Goal: Information Seeking & Learning: Learn about a topic

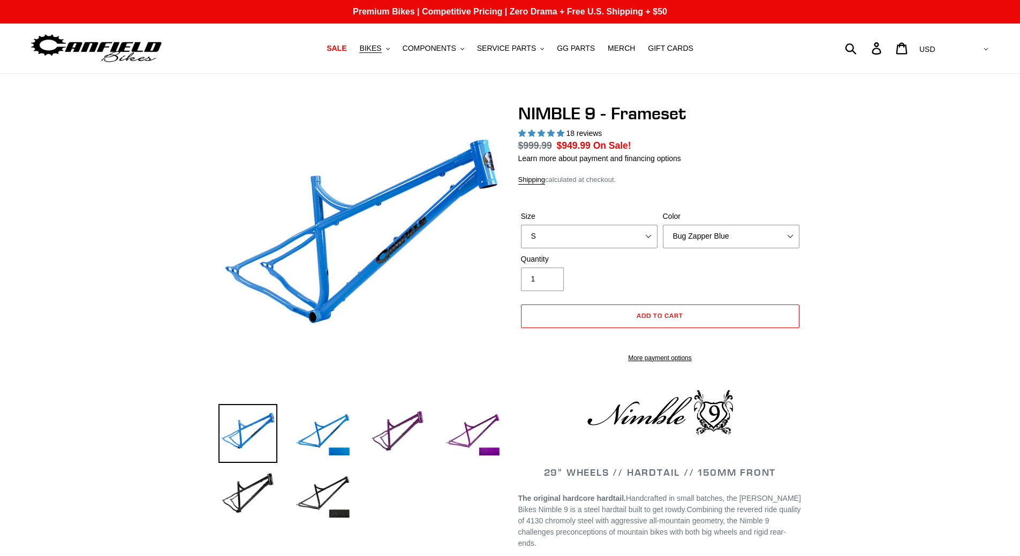
select select "highest-rating"
click at [381, 48] on span "BIKES" at bounding box center [370, 48] width 22 height 9
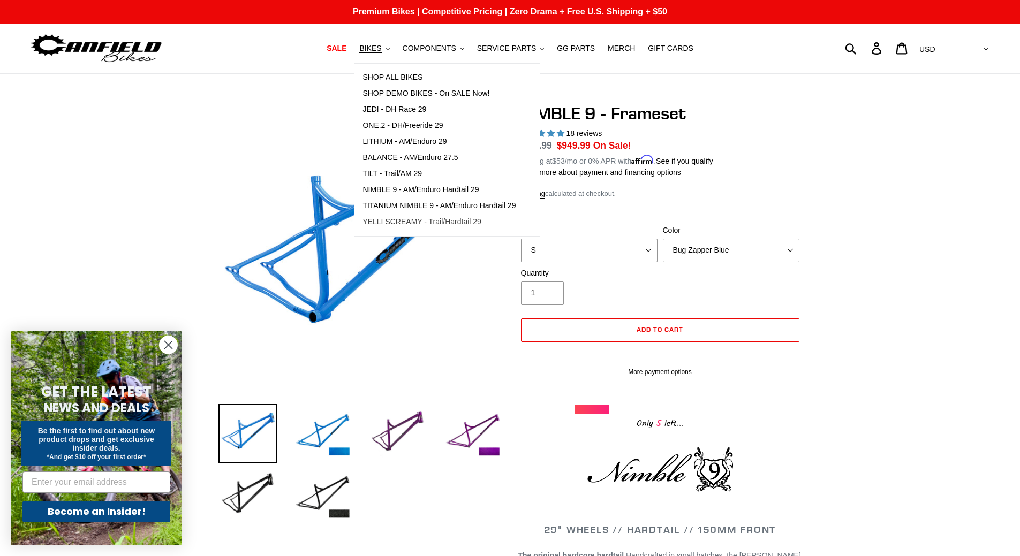
click at [421, 228] on link "YELLI SCREAMY - Trail/Hardtail 29" at bounding box center [438, 222] width 169 height 16
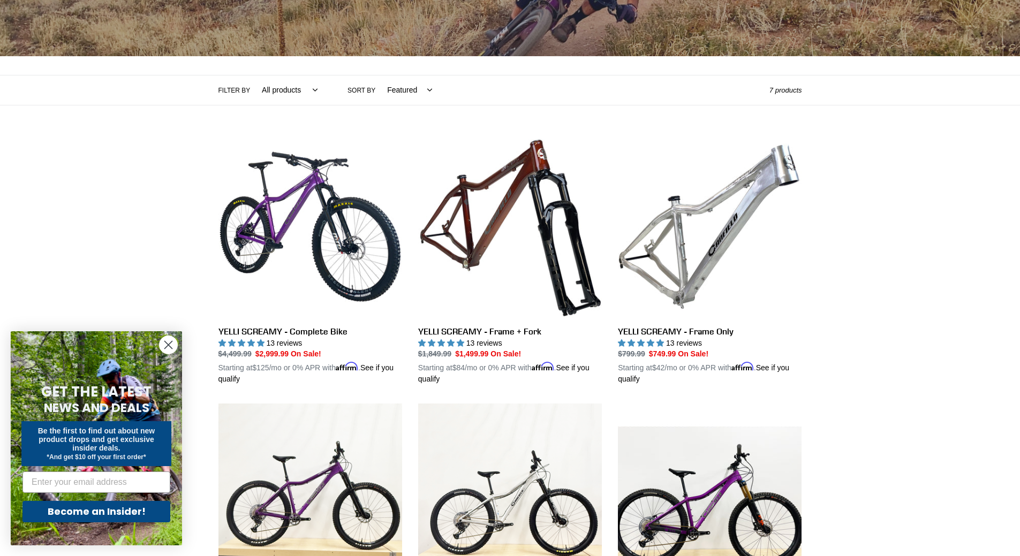
scroll to position [214, 0]
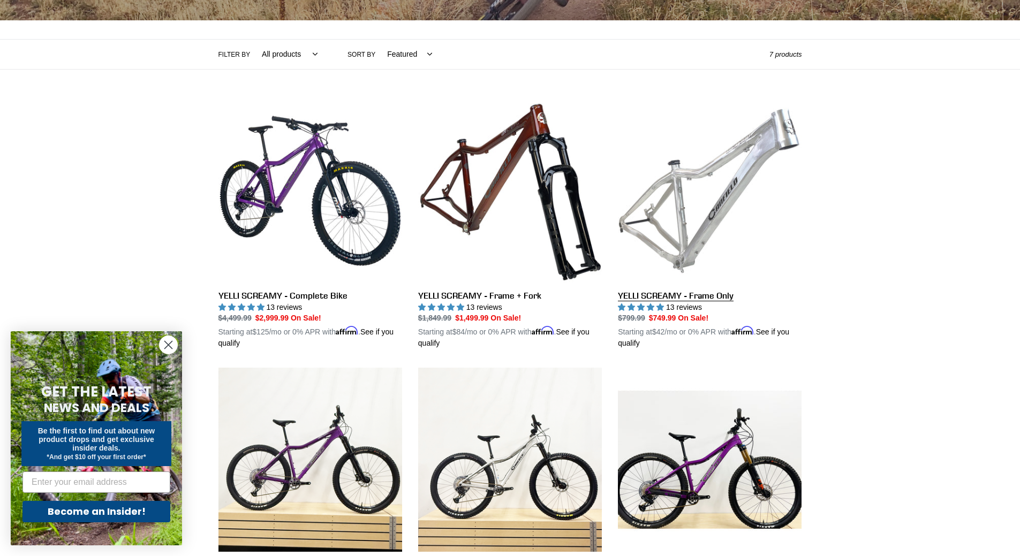
click at [682, 214] on link "YELLI SCREAMY - Frame Only" at bounding box center [710, 224] width 184 height 251
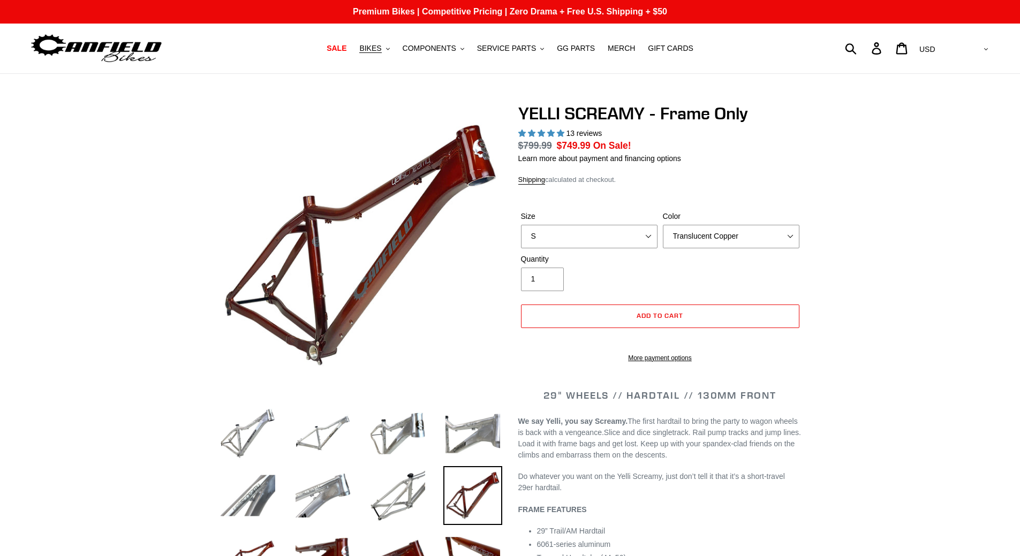
select select "highest-rating"
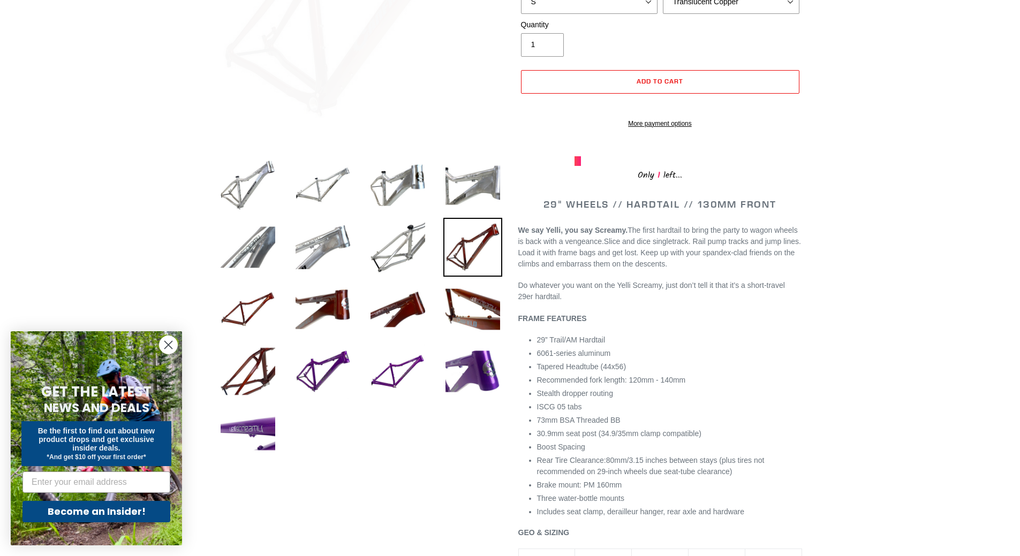
scroll to position [268, 0]
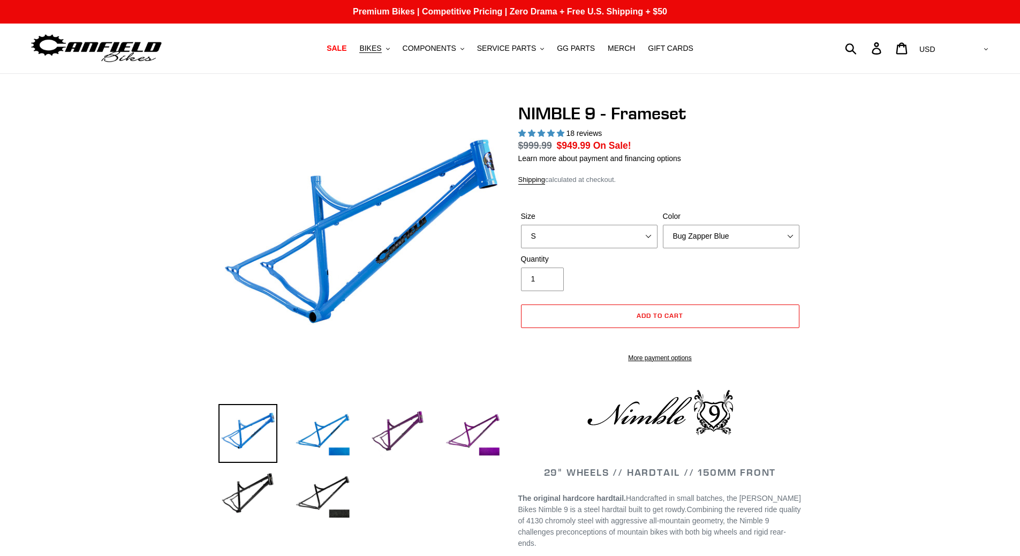
select select "highest-rating"
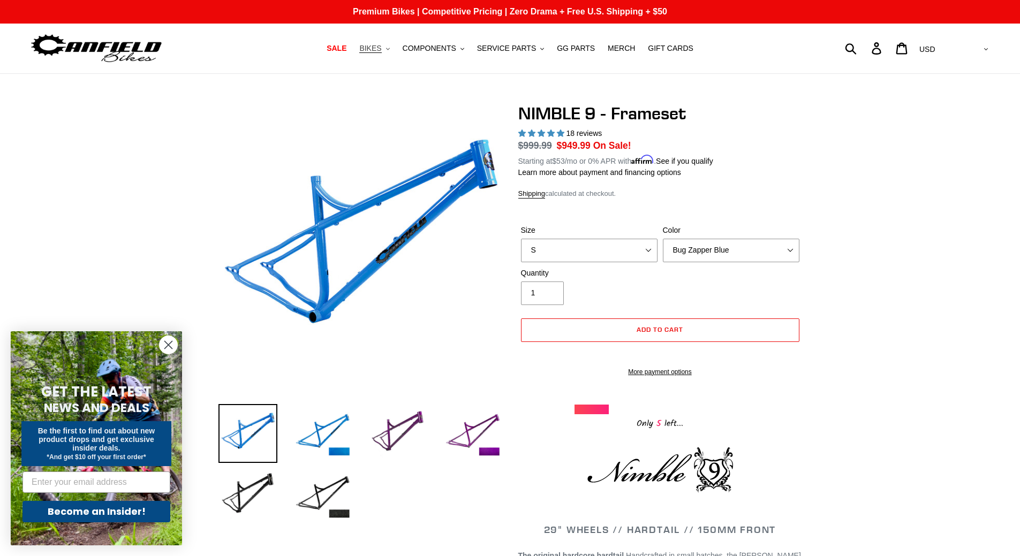
click at [394, 50] on button "BIKES .cls-1{fill:#231f20}" at bounding box center [374, 48] width 41 height 14
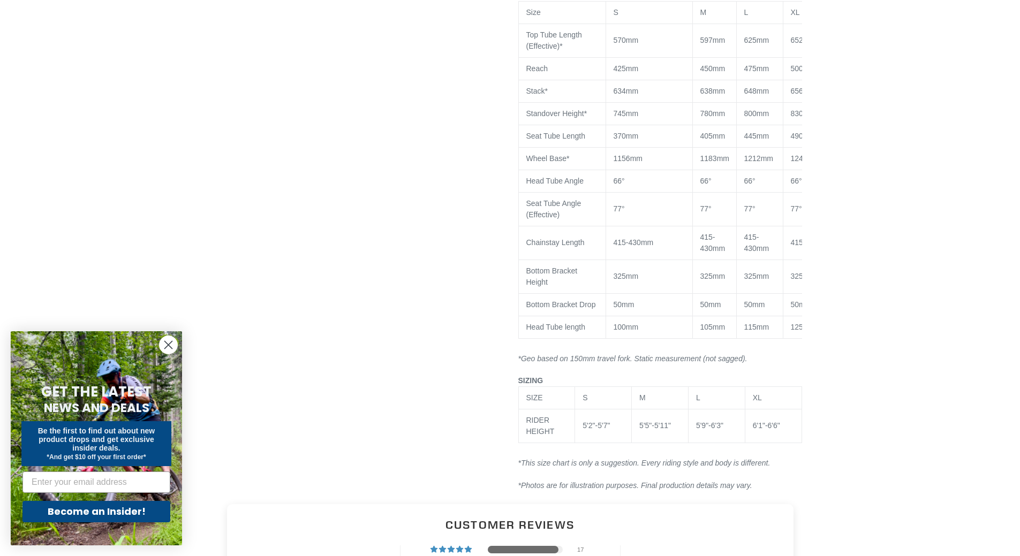
scroll to position [945, 0]
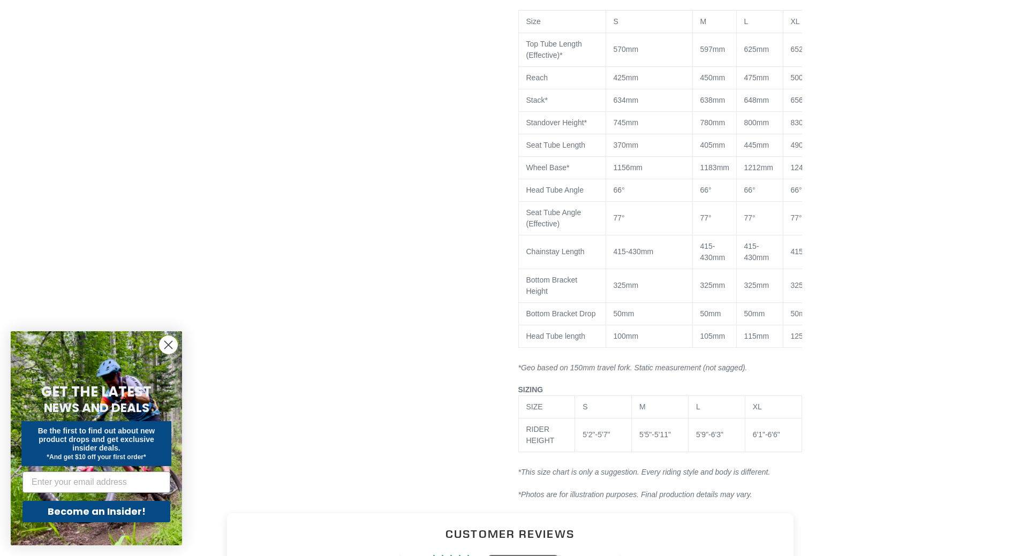
drag, startPoint x: 444, startPoint y: 296, endPoint x: 486, endPoint y: 290, distance: 42.8
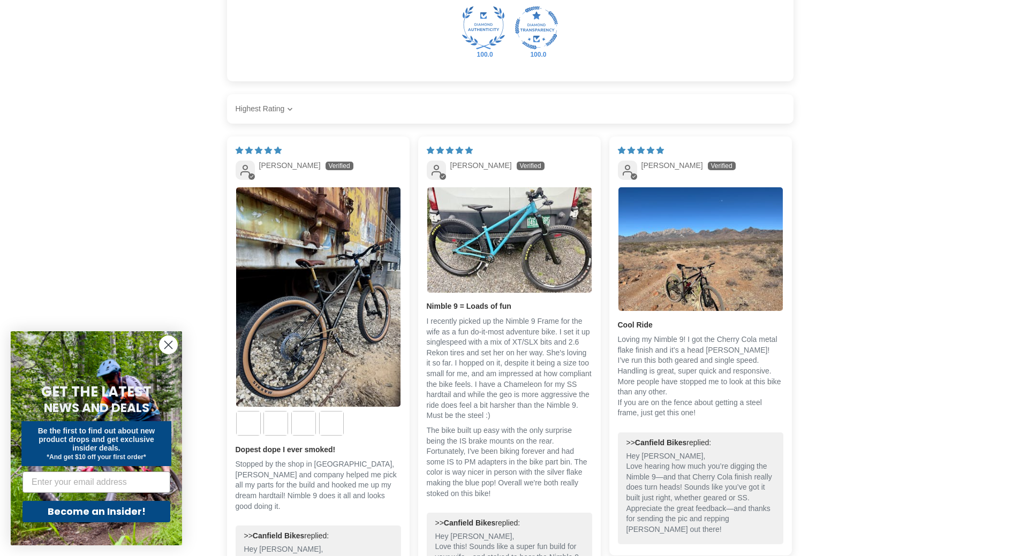
scroll to position [1633, 0]
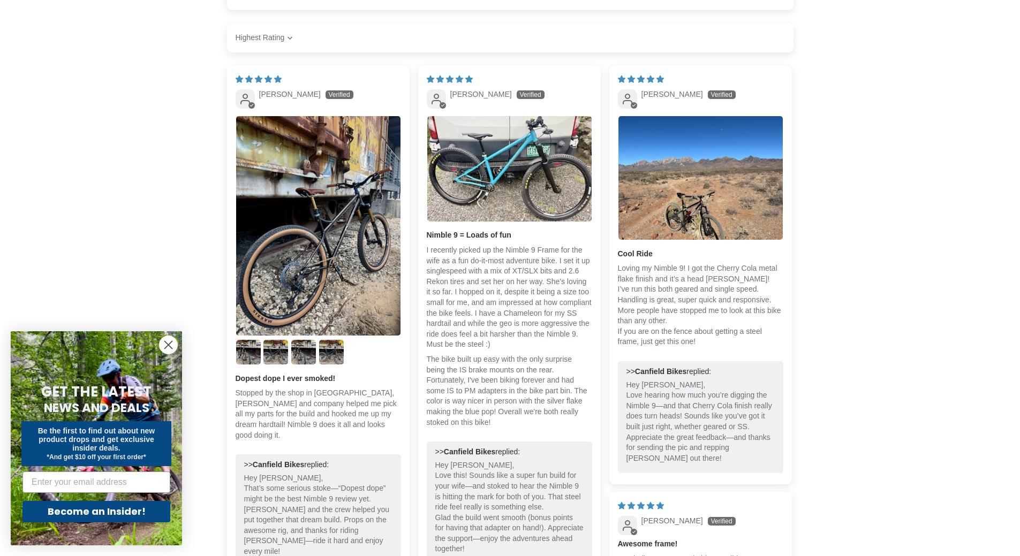
drag, startPoint x: 414, startPoint y: 294, endPoint x: 432, endPoint y: 316, distance: 28.5
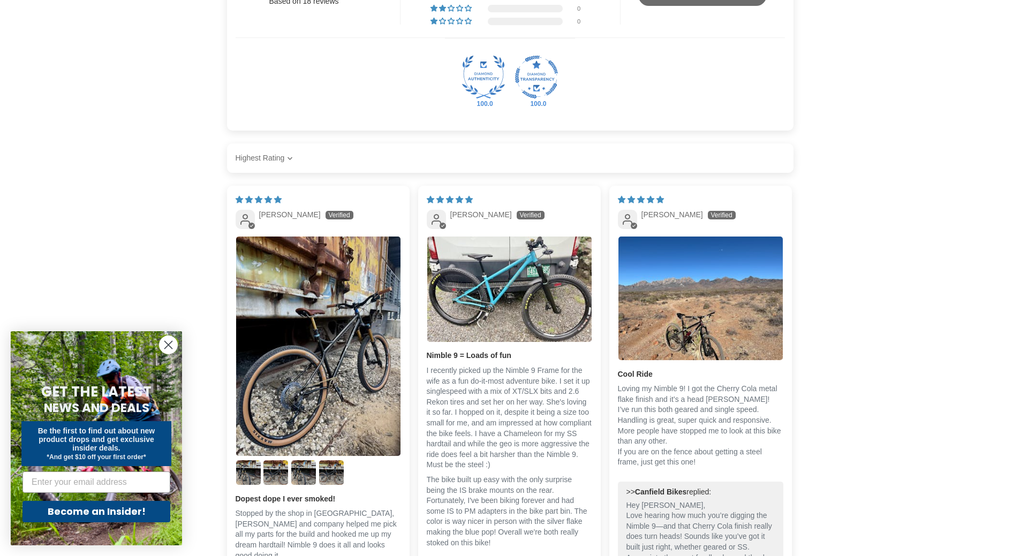
scroll to position [0, 0]
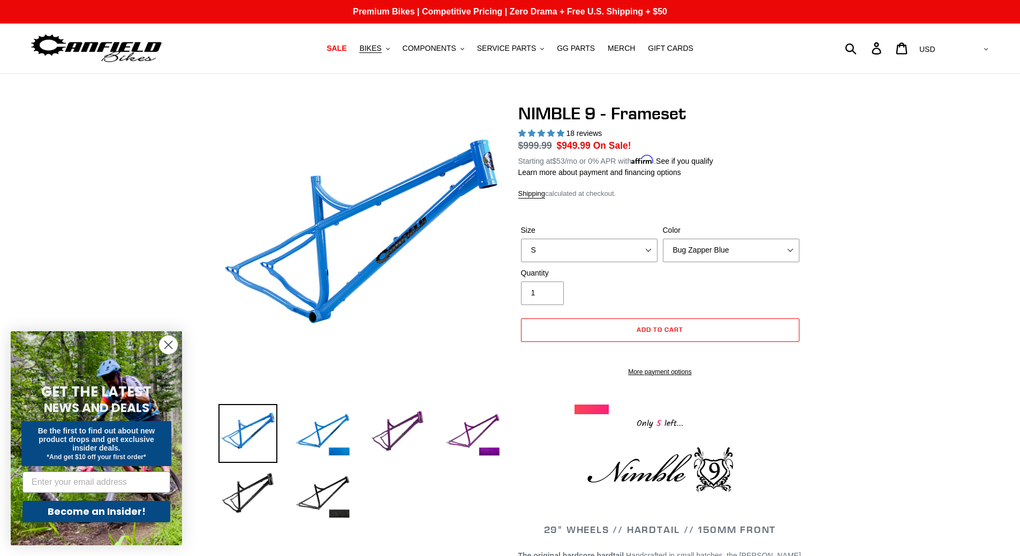
drag, startPoint x: 831, startPoint y: 362, endPoint x: 736, endPoint y: 237, distance: 157.4
drag, startPoint x: 347, startPoint y: 305, endPoint x: 306, endPoint y: 96, distance: 213.2
click at [452, 45] on span "COMPONENTS" at bounding box center [430, 48] width 54 height 9
click at [511, 45] on span "SERVICE PARTS" at bounding box center [506, 48] width 59 height 9
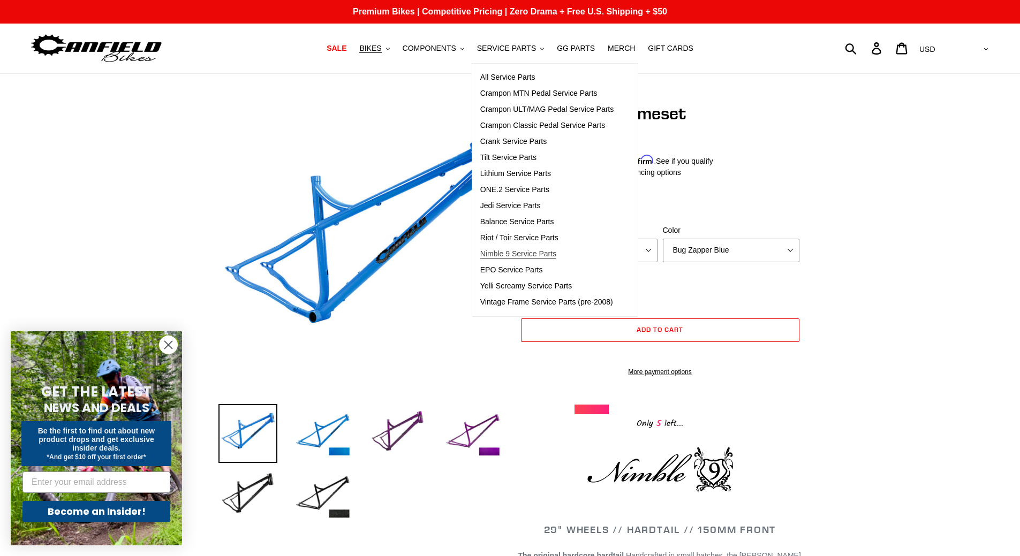
click at [541, 252] on span "Nimble 9 Service Parts" at bounding box center [518, 253] width 76 height 9
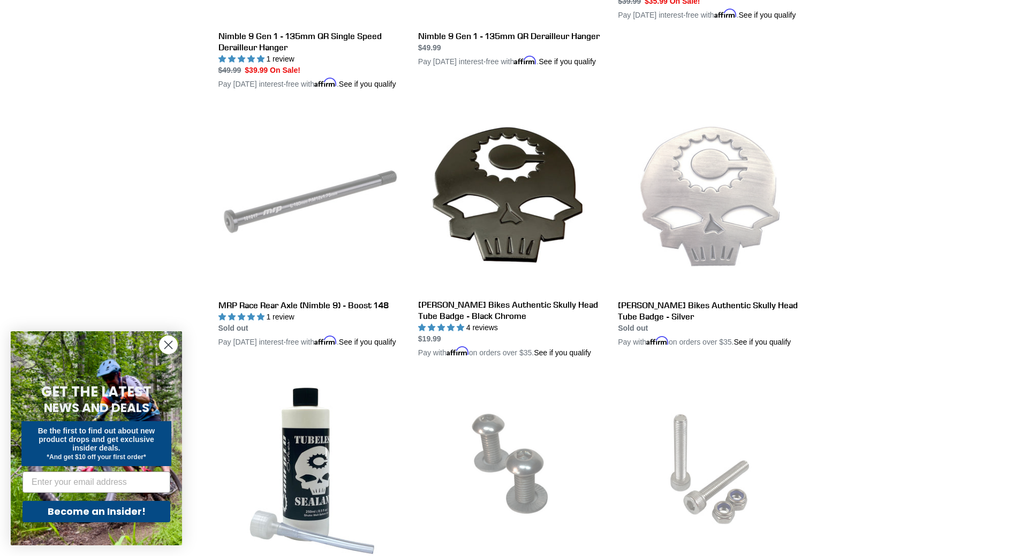
scroll to position [1178, 0]
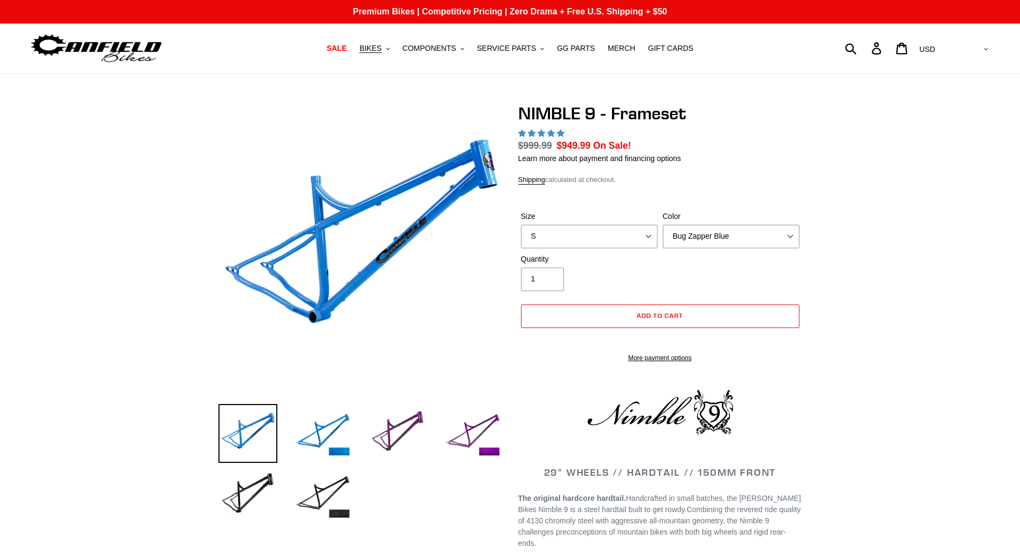
select select "highest-rating"
